Goal: Contribute content: Add original content to the website for others to see

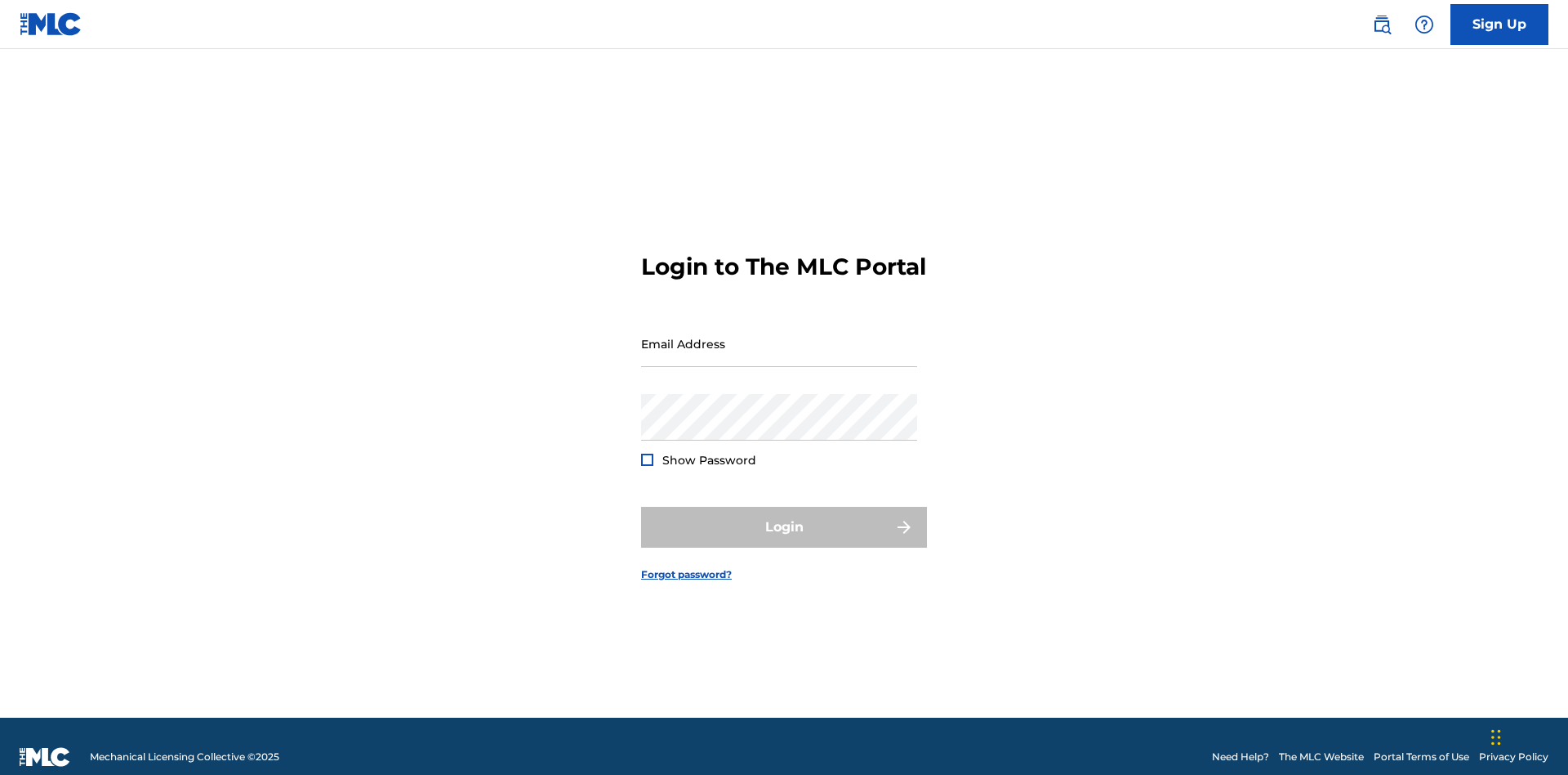
scroll to position [21, 0]
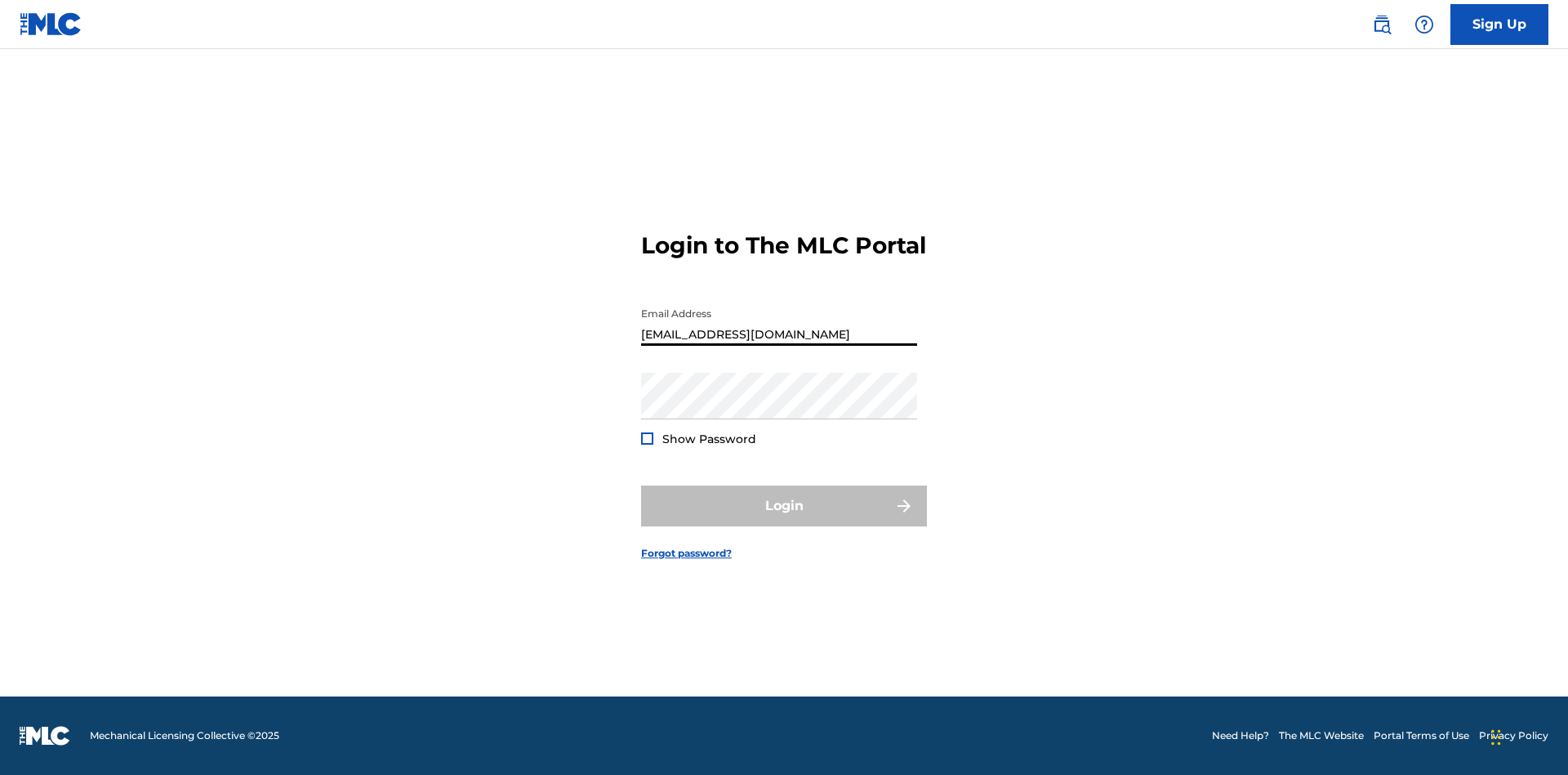
scroll to position [21, 0]
type input "[EMAIL_ADDRESS][DOMAIN_NAME]"
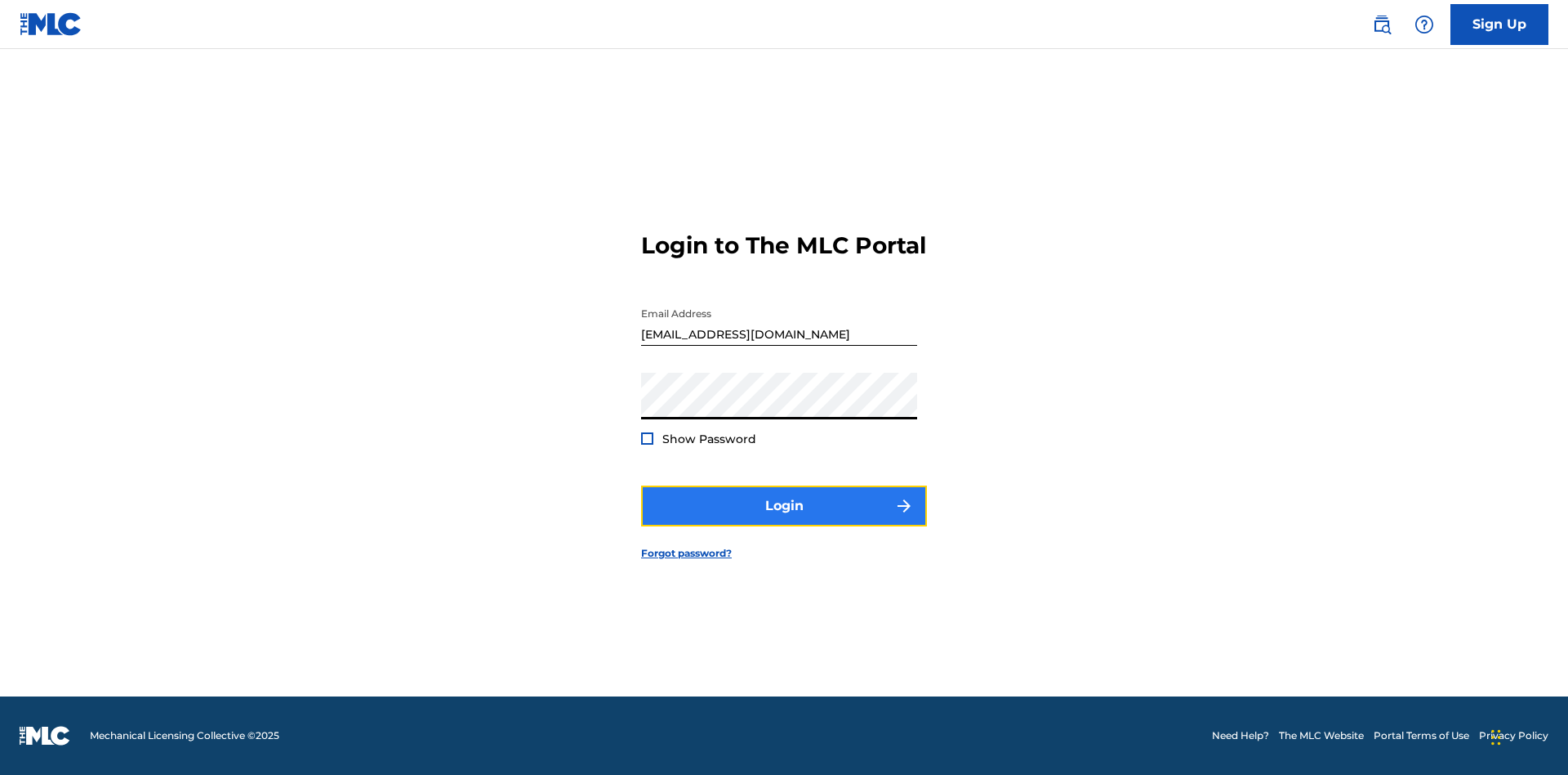
click at [784, 520] on button "Login" at bounding box center [784, 505] width 286 height 41
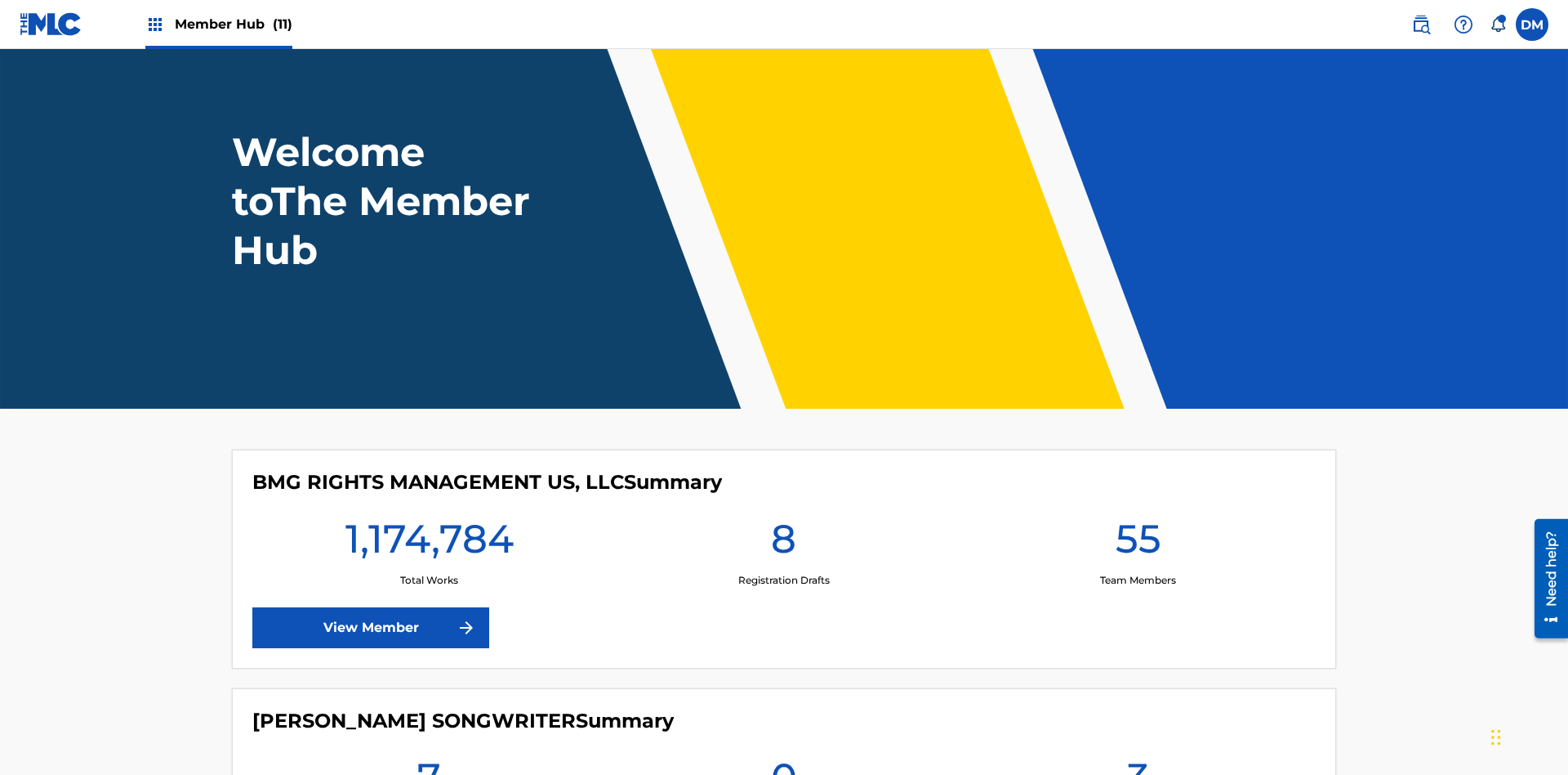
click at [233, 24] on span "Member Hub (11)" at bounding box center [233, 24] width 118 height 19
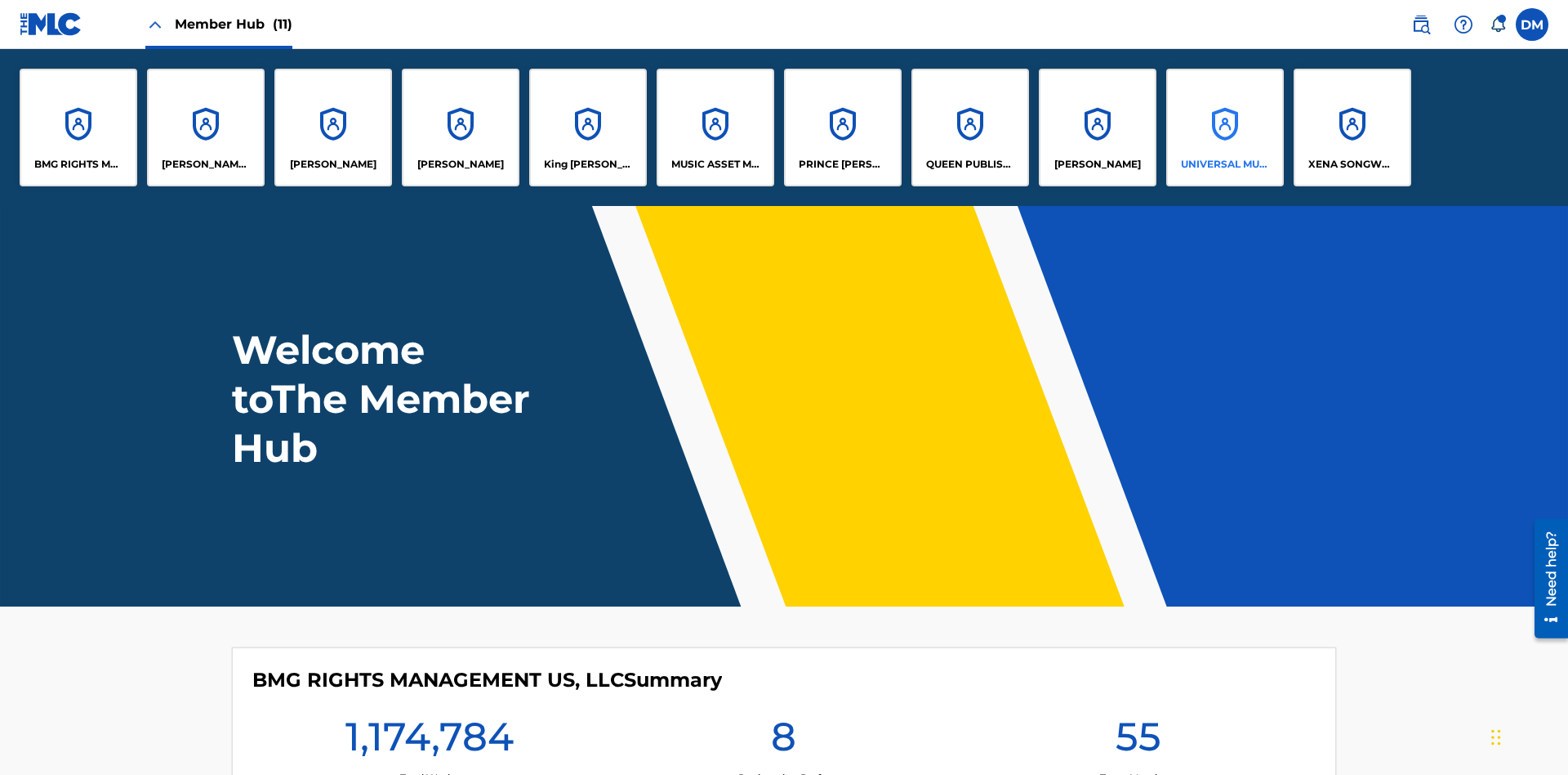
click at [1224, 165] on p "UNIVERSAL MUSIC PUB GROUP" at bounding box center [1226, 164] width 89 height 15
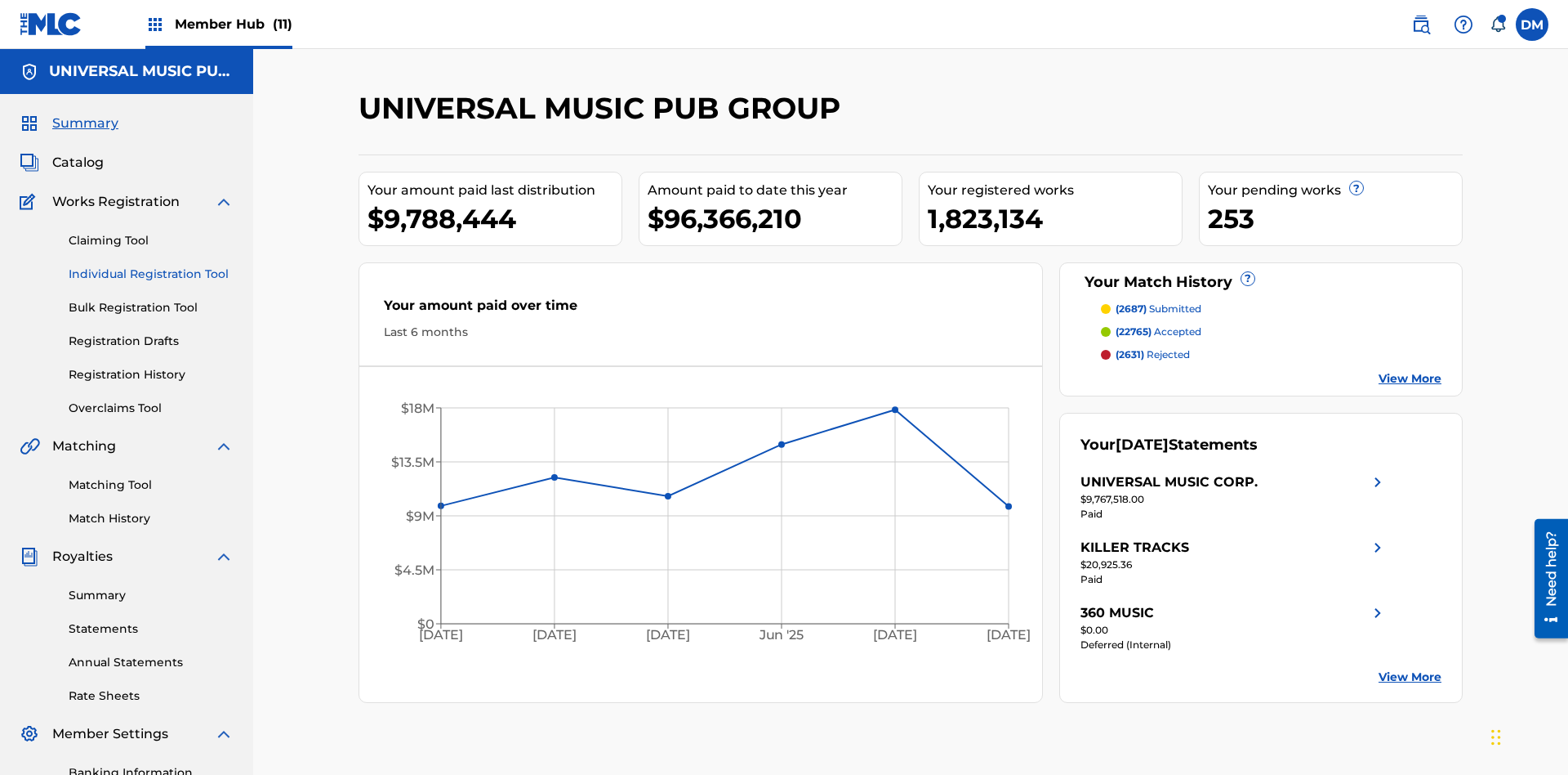
click at [152, 266] on link "Individual Registration Tool" at bounding box center [151, 274] width 165 height 17
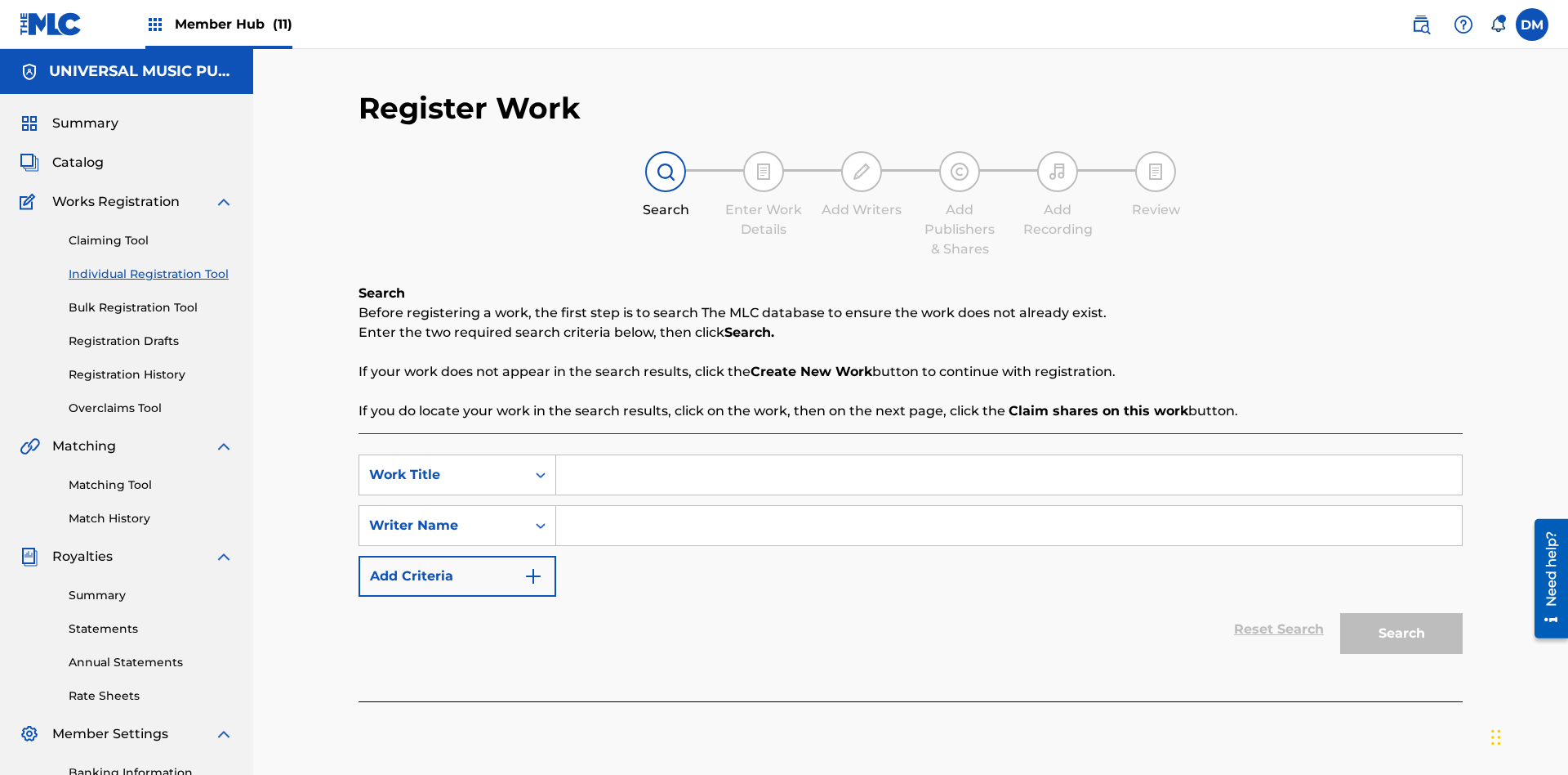
scroll to position [239, 0]
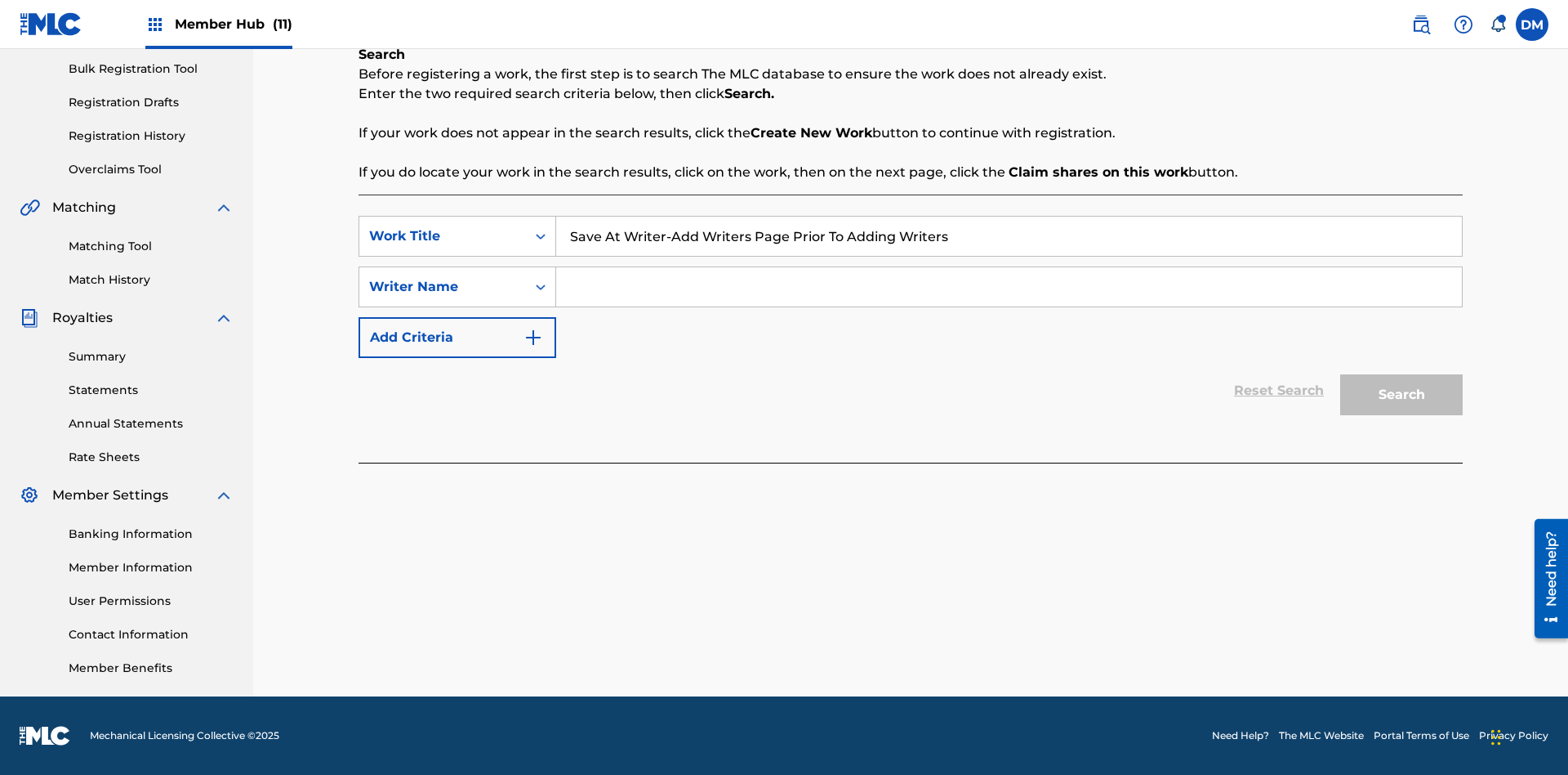
type input "Save At Writer-Add Writers Page Prior To Adding Writers"
click at [1009, 286] on input "Search Form" at bounding box center [1009, 287] width 906 height 40
type input "QWERTYUIOP"
click at [1402, 394] on button "Search" at bounding box center [1402, 394] width 123 height 41
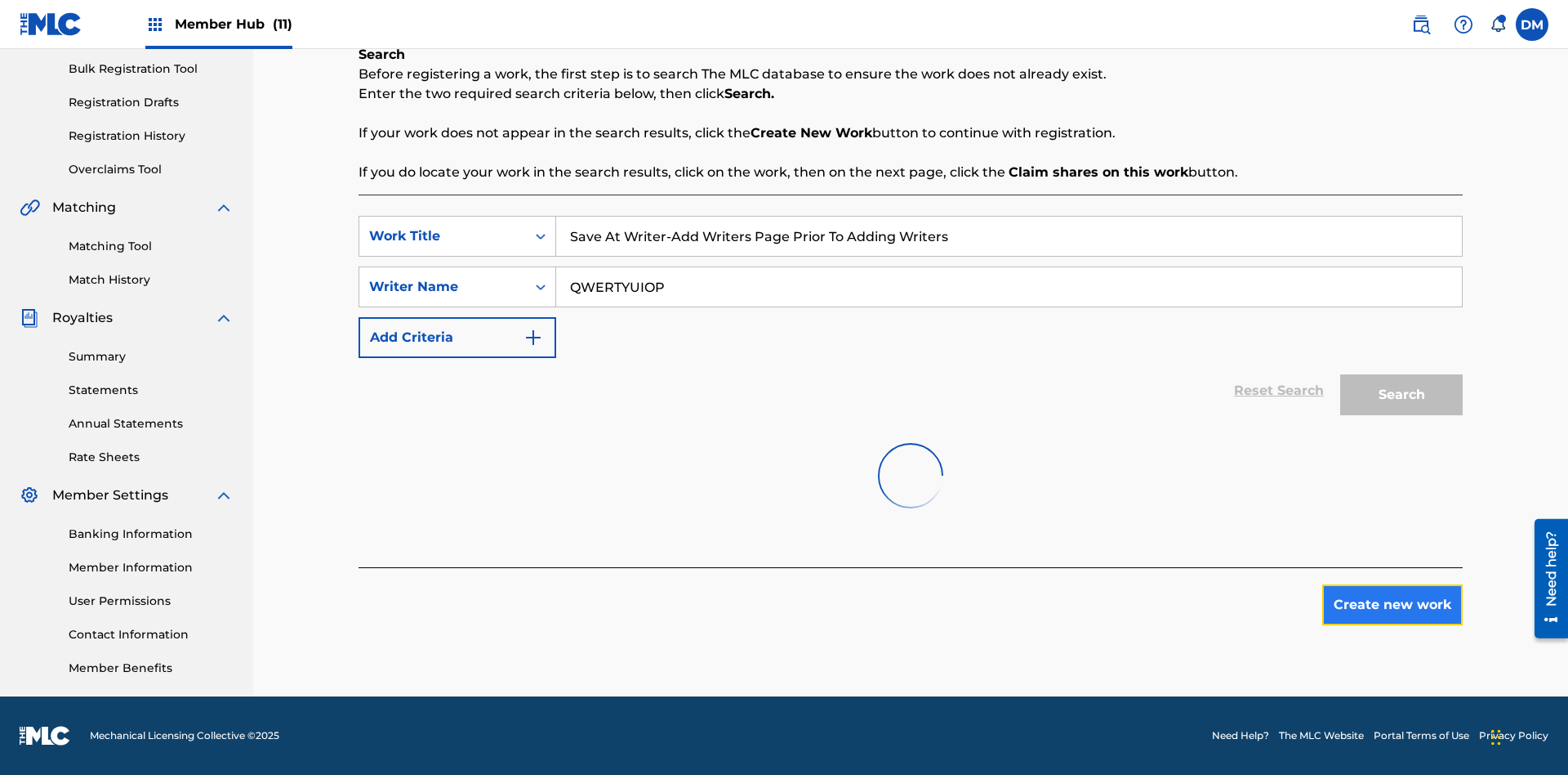
click at [1393, 625] on button "Create new work" at bounding box center [1393, 605] width 141 height 41
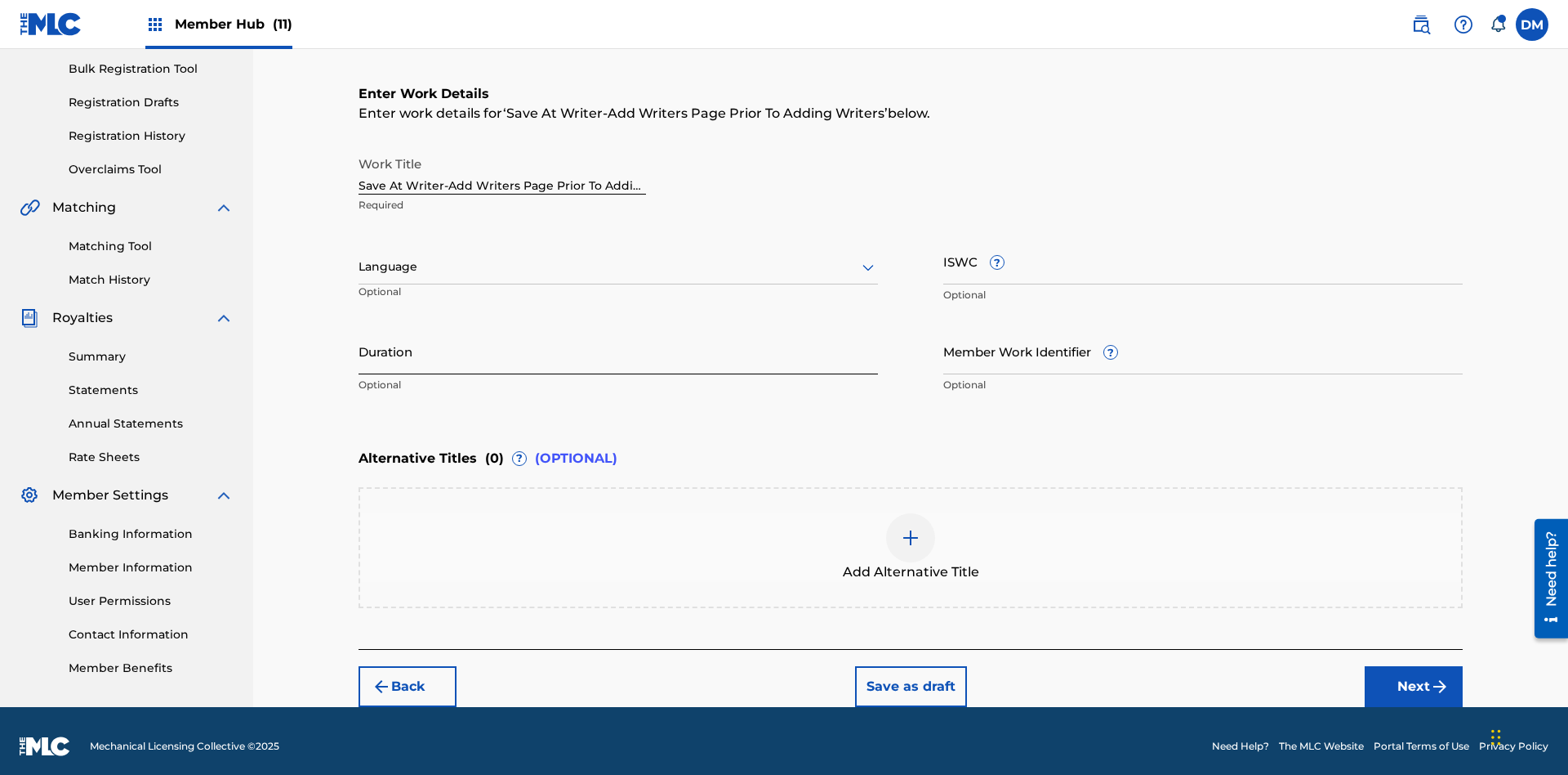
click at [618, 340] on input "Duration" at bounding box center [618, 351] width 520 height 47
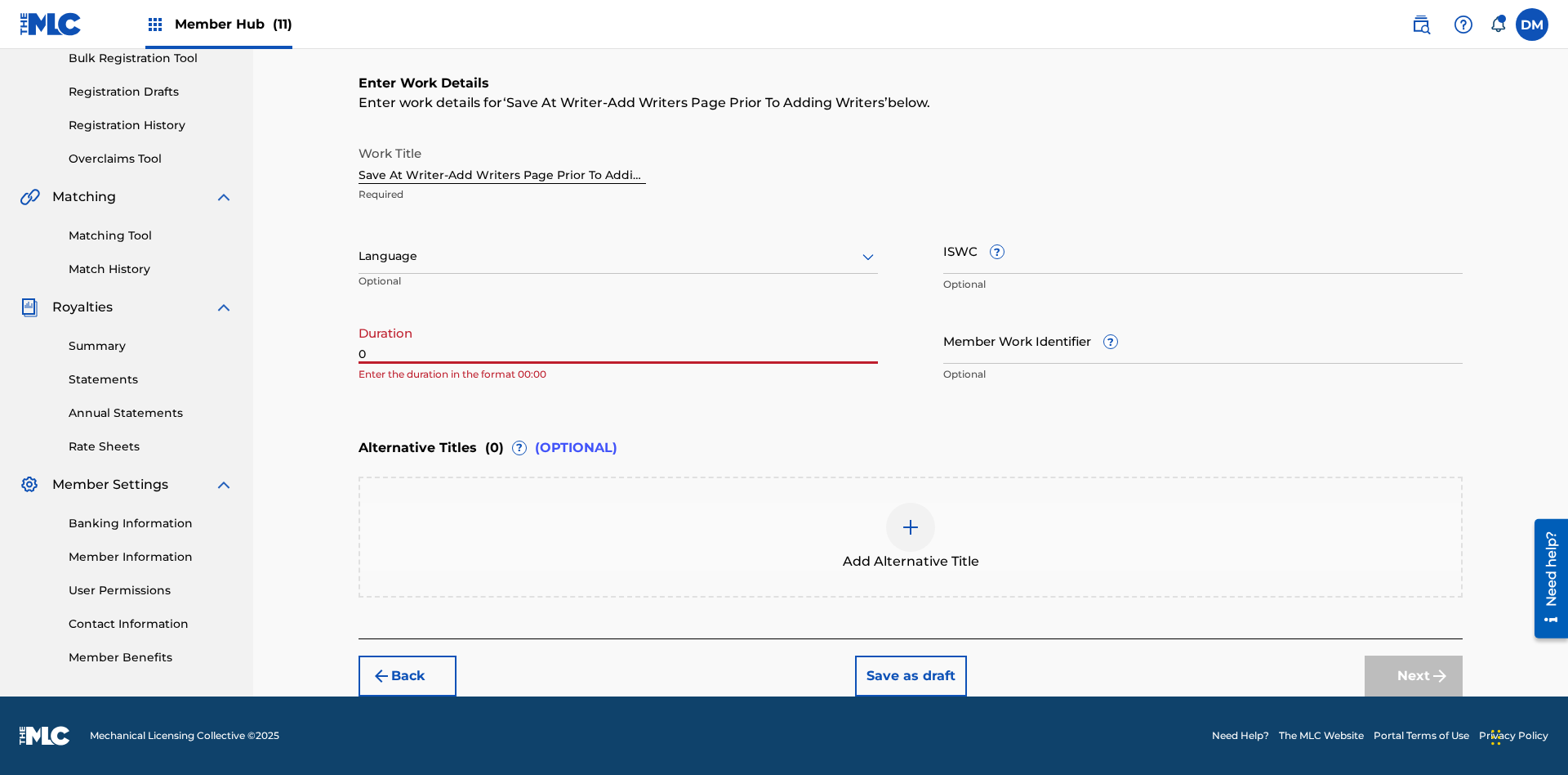
click at [618, 340] on input "0" at bounding box center [618, 340] width 520 height 47
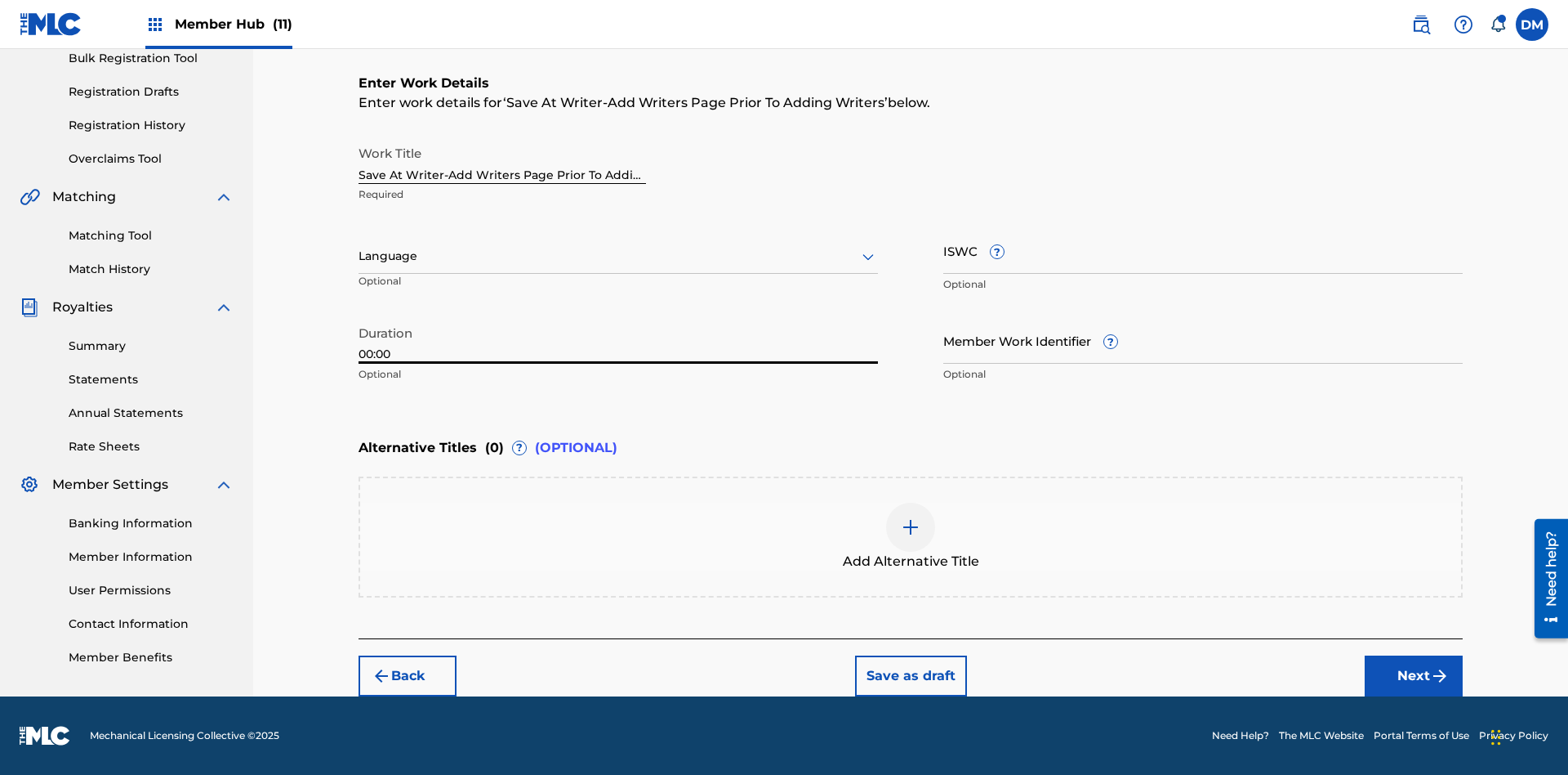
type input "00:00"
click at [869, 257] on icon at bounding box center [869, 257] width 20 height 20
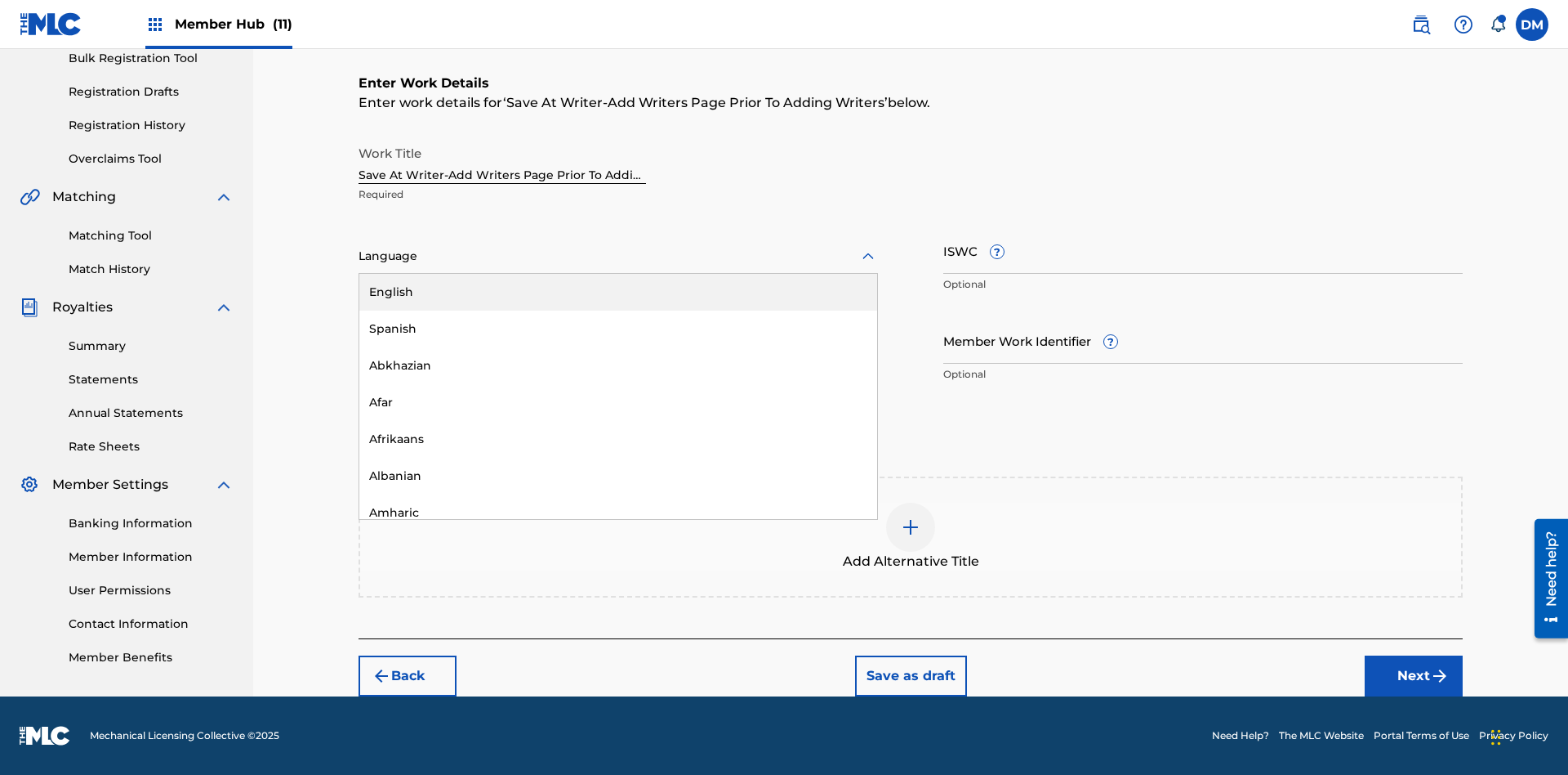
click at [618, 402] on div "Afar" at bounding box center [618, 402] width 518 height 37
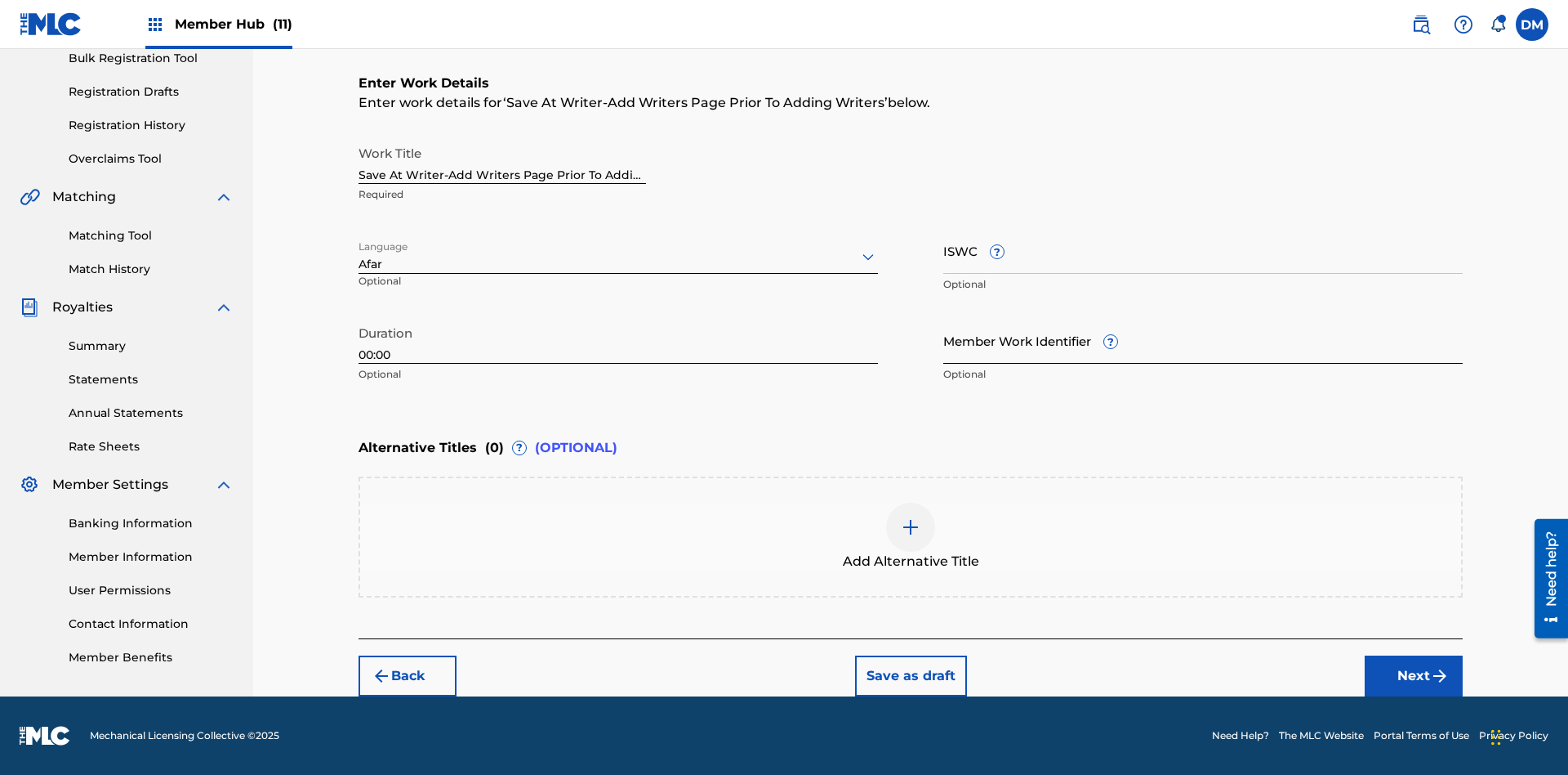
click at [1203, 340] on input "Member Work Identifier ?" at bounding box center [1203, 340] width 520 height 47
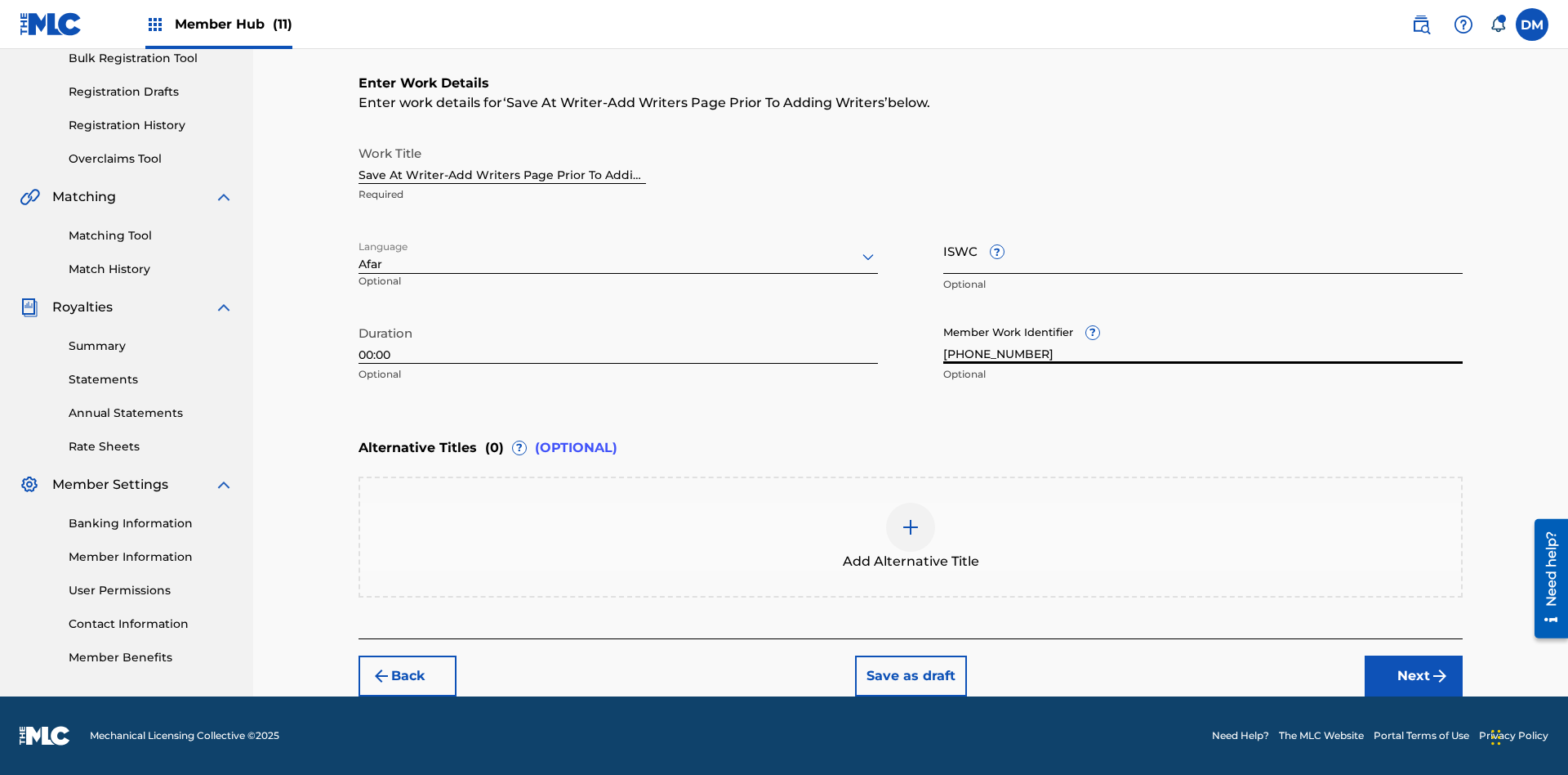
type input "2025.10.01.04"
click at [1203, 250] on input "ISWC ?" at bounding box center [1203, 250] width 520 height 47
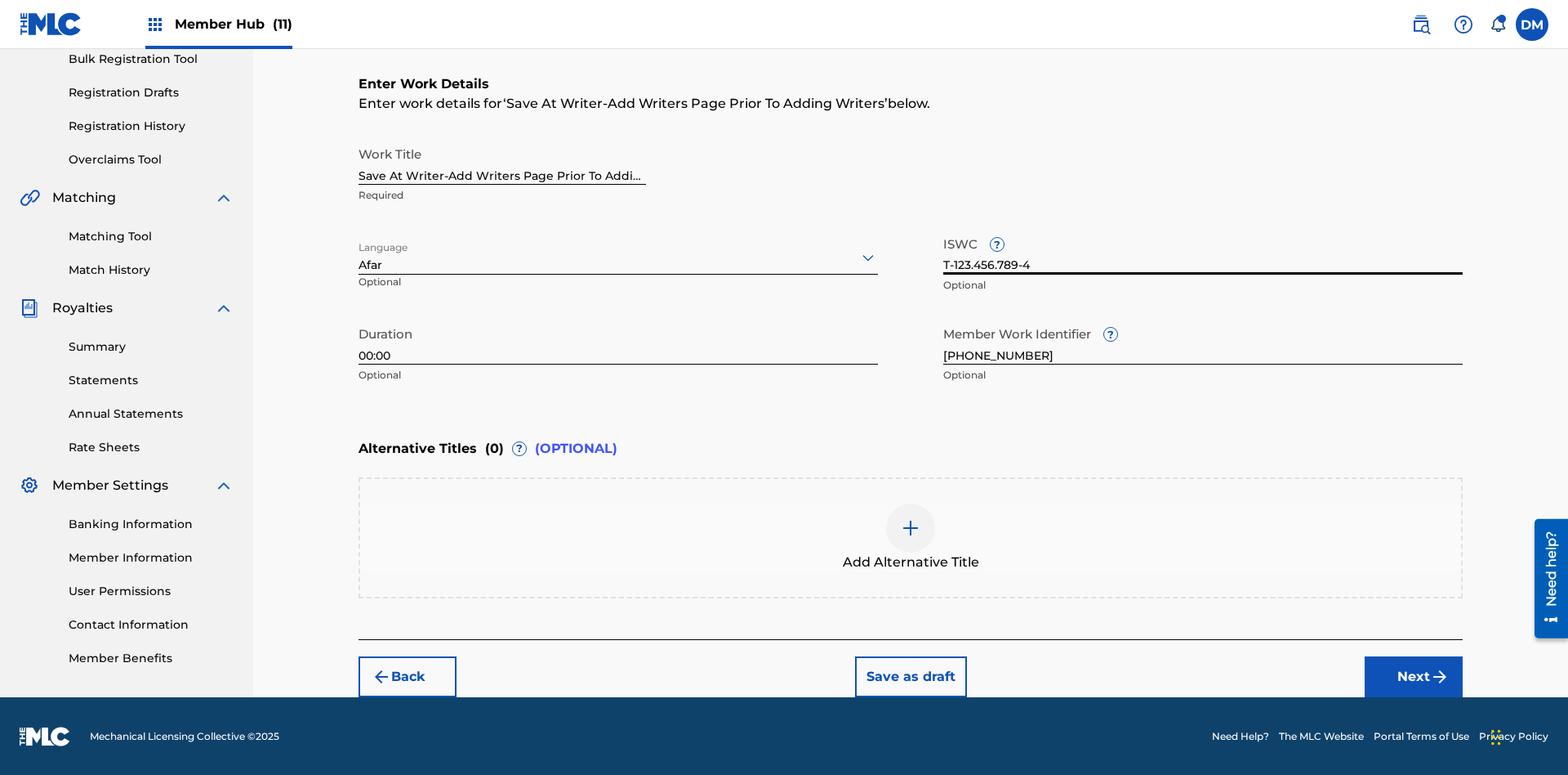
type input "T-123.456.789-4"
click at [911, 536] on img at bounding box center [911, 528] width 20 height 20
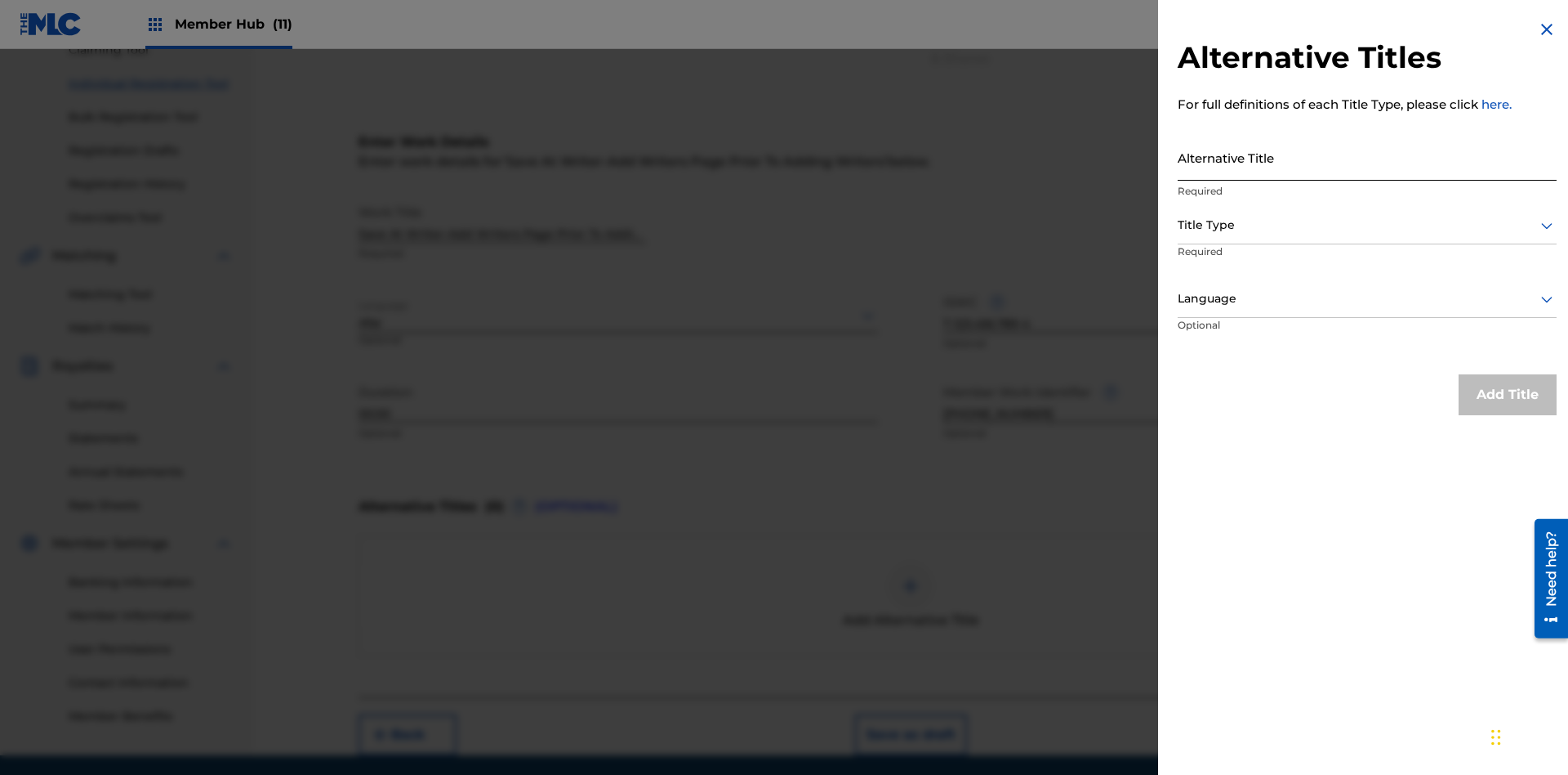
click at [1368, 157] on input "Alternative Title" at bounding box center [1367, 157] width 379 height 47
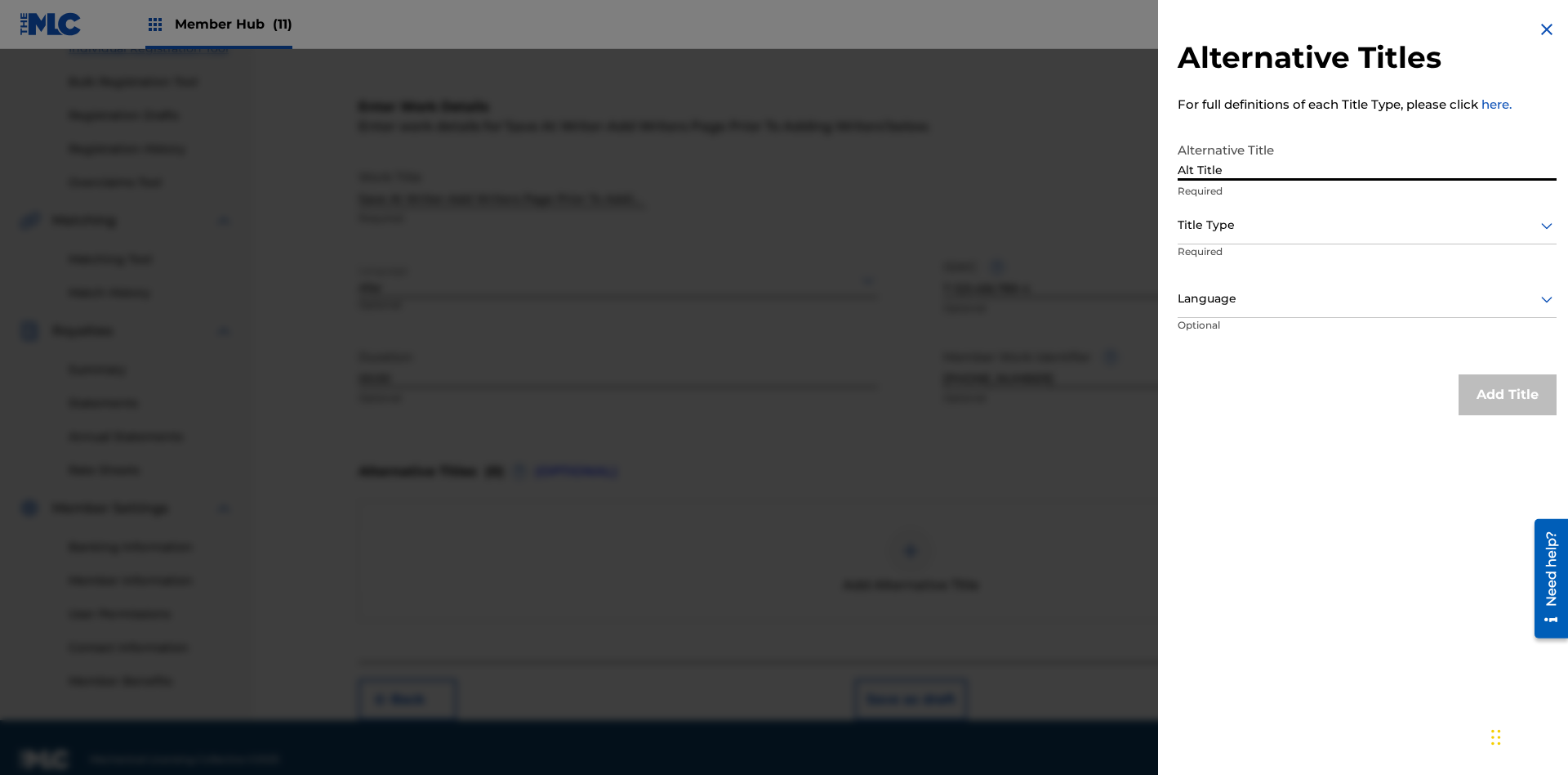
type input "Alt Title"
click at [1368, 225] on div at bounding box center [1367, 225] width 379 height 21
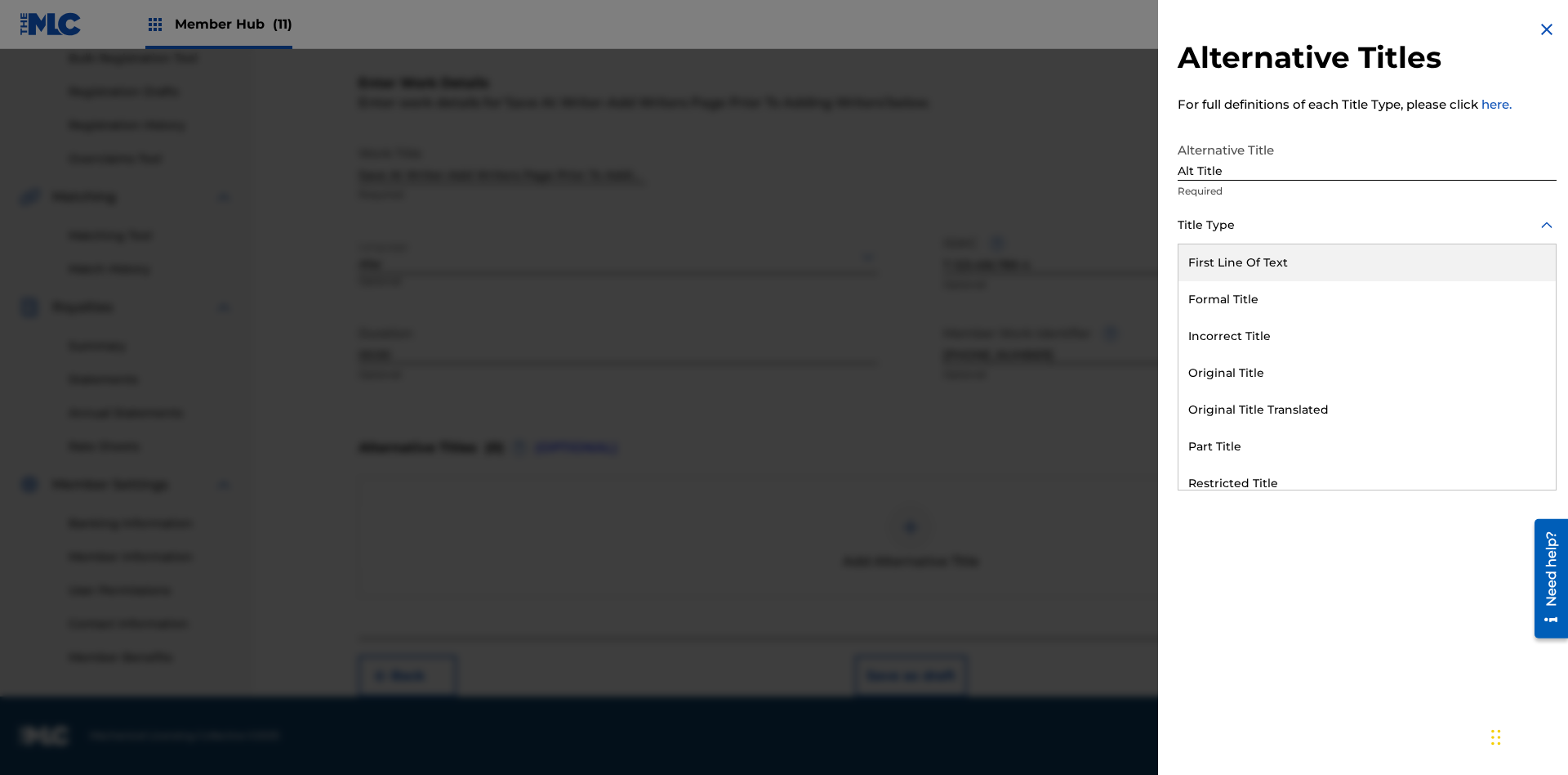
click at [1368, 373] on div "Original Title" at bounding box center [1367, 373] width 377 height 37
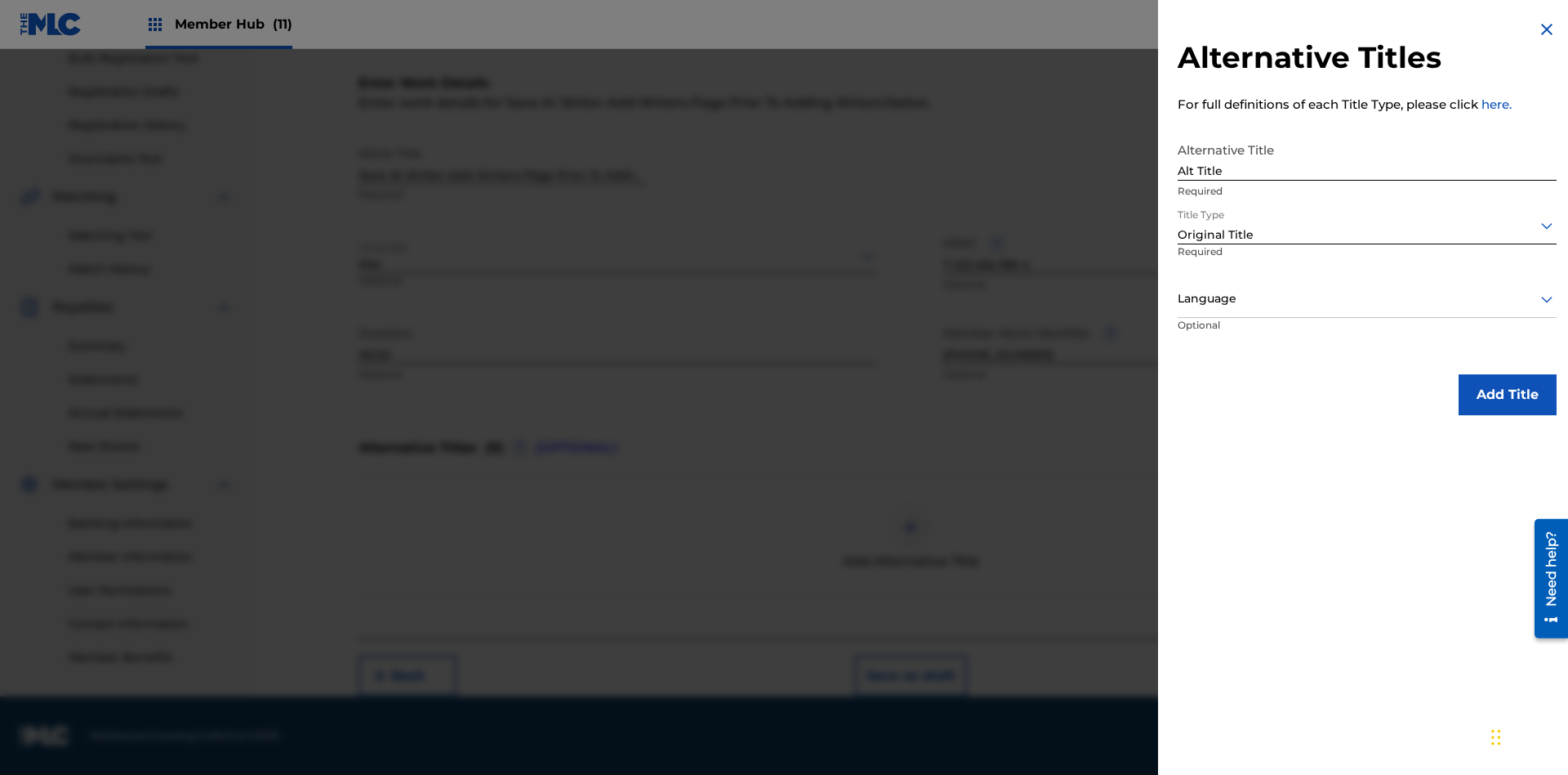
click at [1368, 298] on div at bounding box center [1367, 298] width 379 height 21
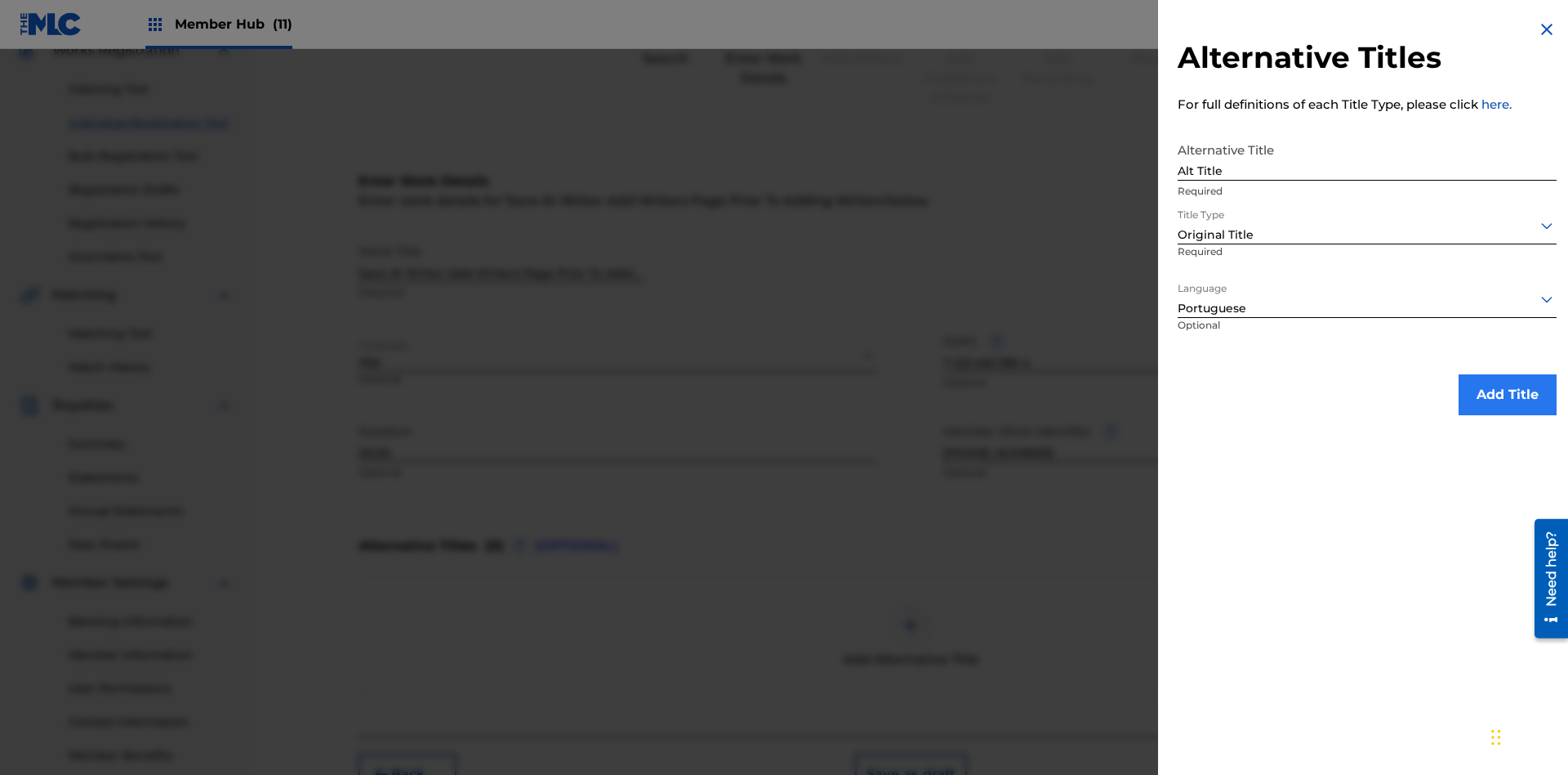
click at [1508, 394] on button "Add Title" at bounding box center [1508, 394] width 98 height 41
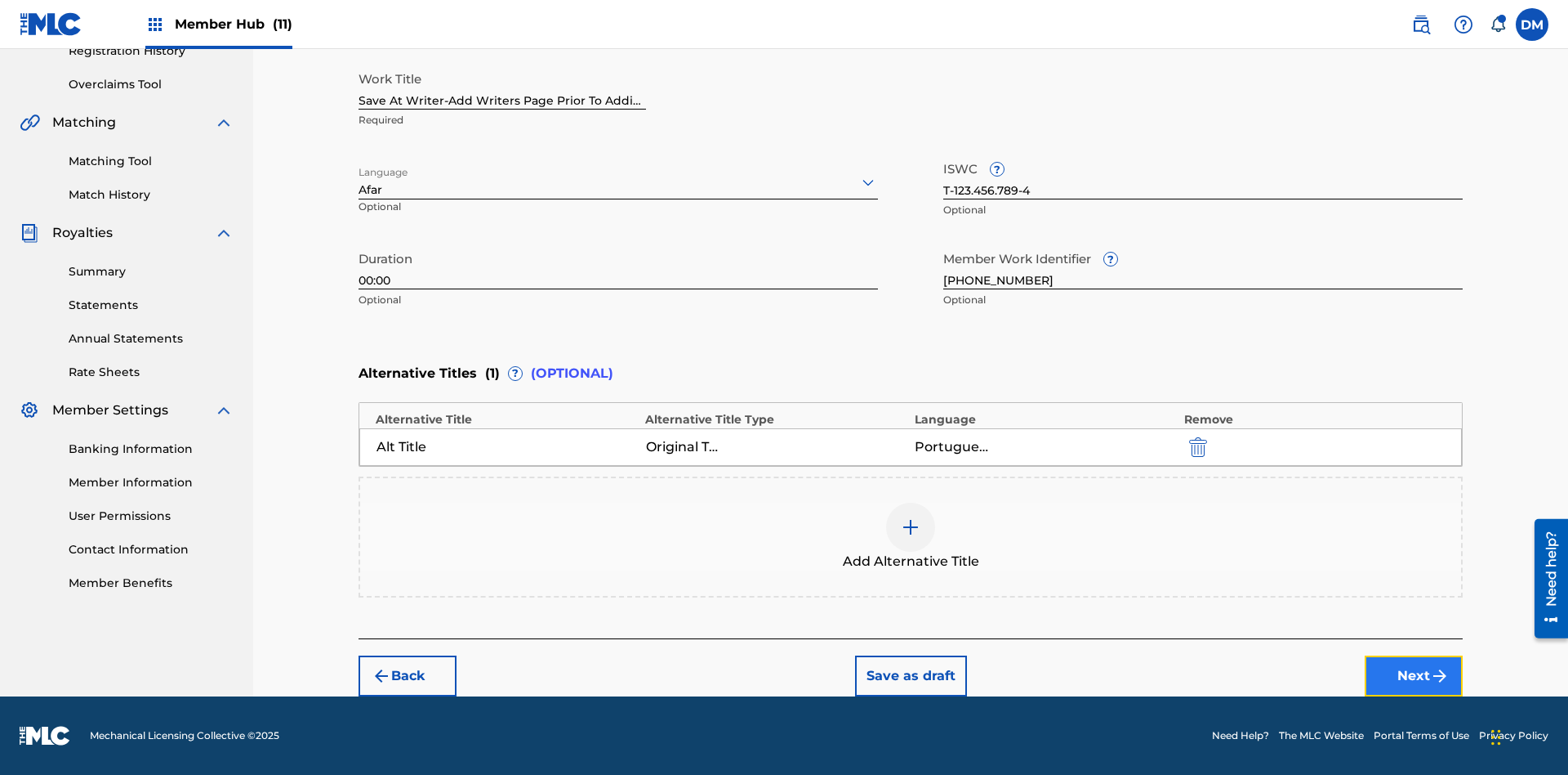
click at [1414, 676] on button "Next" at bounding box center [1413, 675] width 98 height 41
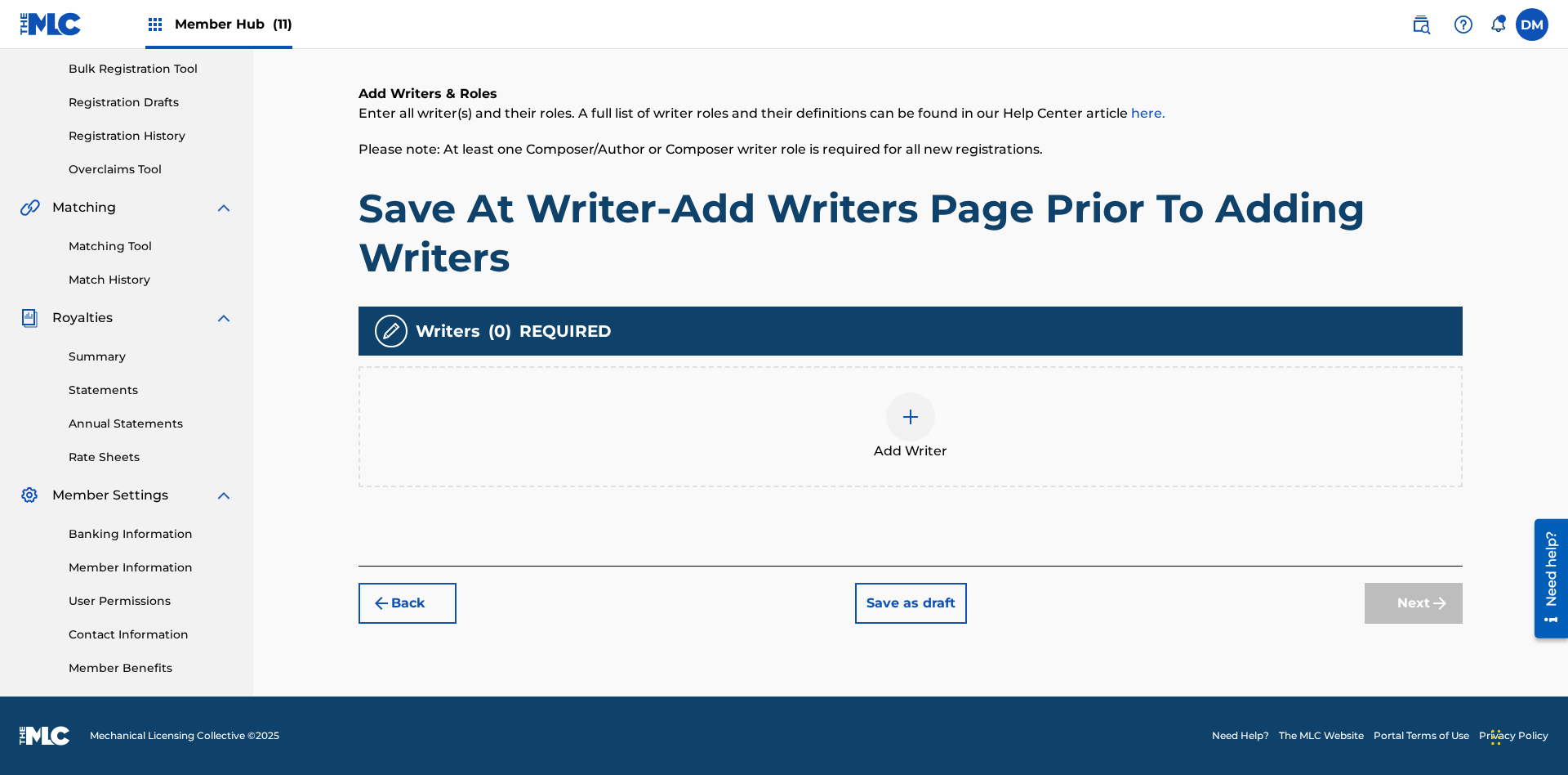
scroll to position [239, 0]
click at [910, 603] on button "Save as draft" at bounding box center [910, 603] width 112 height 41
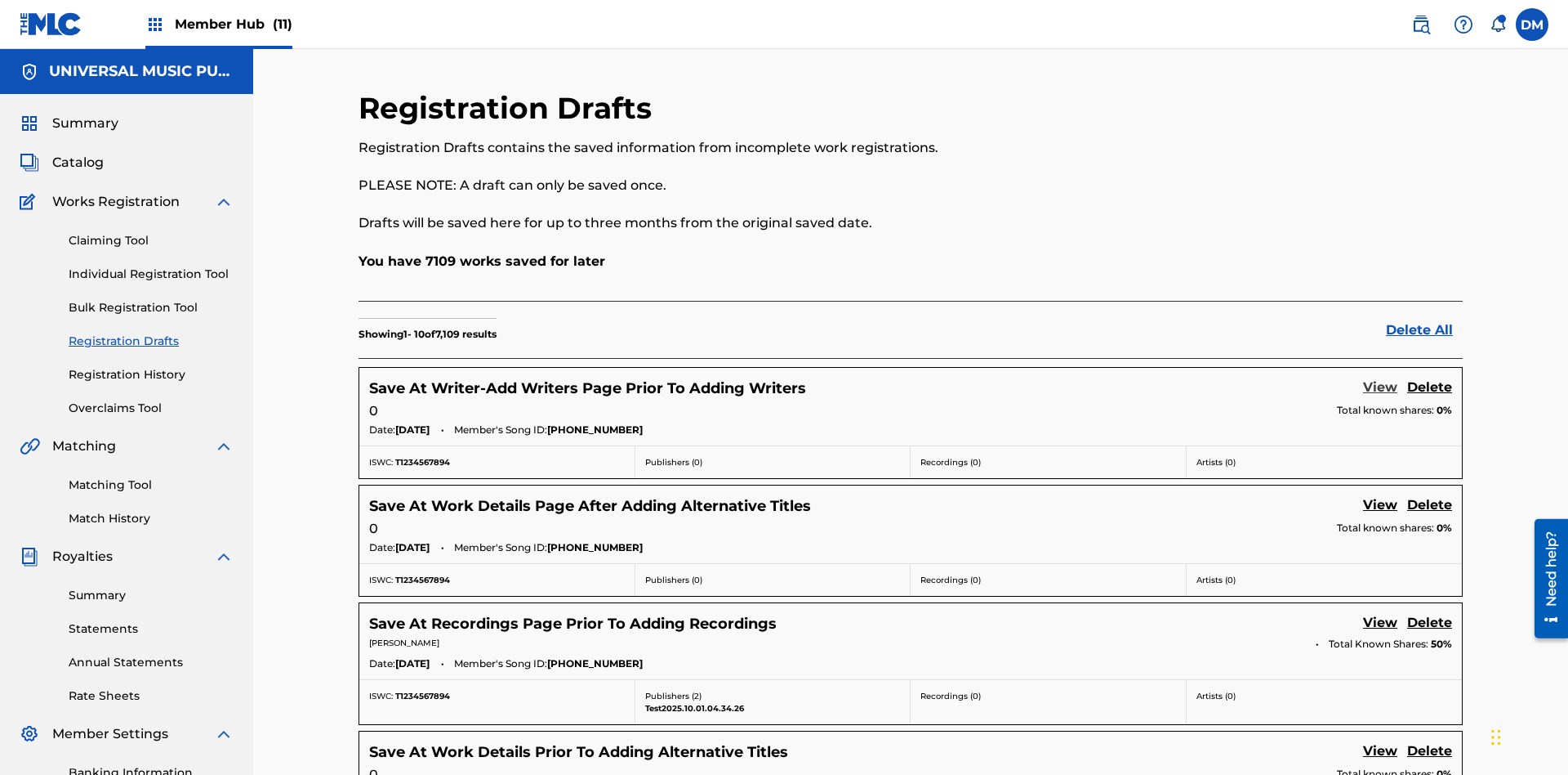
click at [1381, 378] on link "View" at bounding box center [1380, 388] width 35 height 22
